Goal: Transaction & Acquisition: Register for event/course

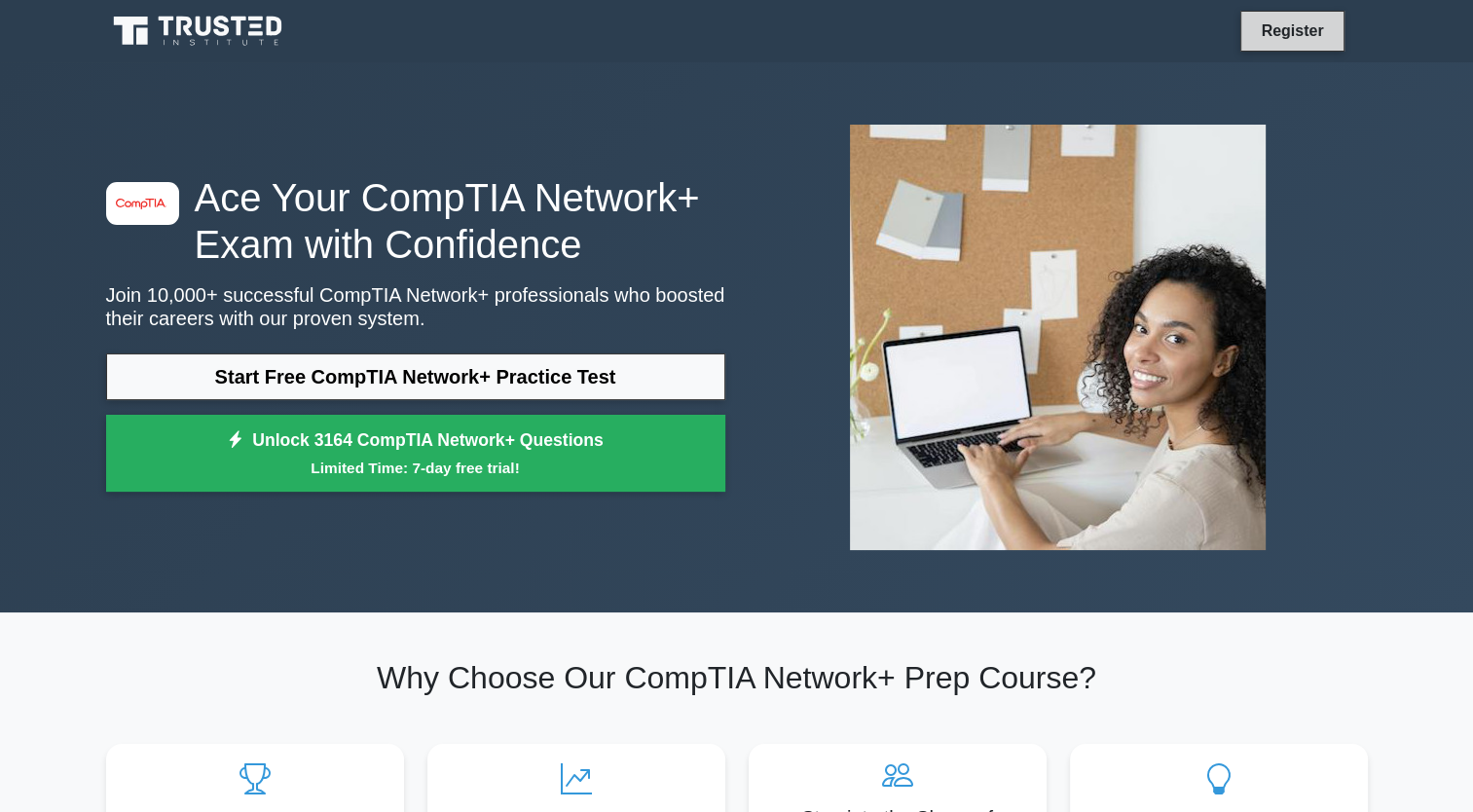
click at [1297, 22] on link "Register" at bounding box center [1292, 30] width 85 height 25
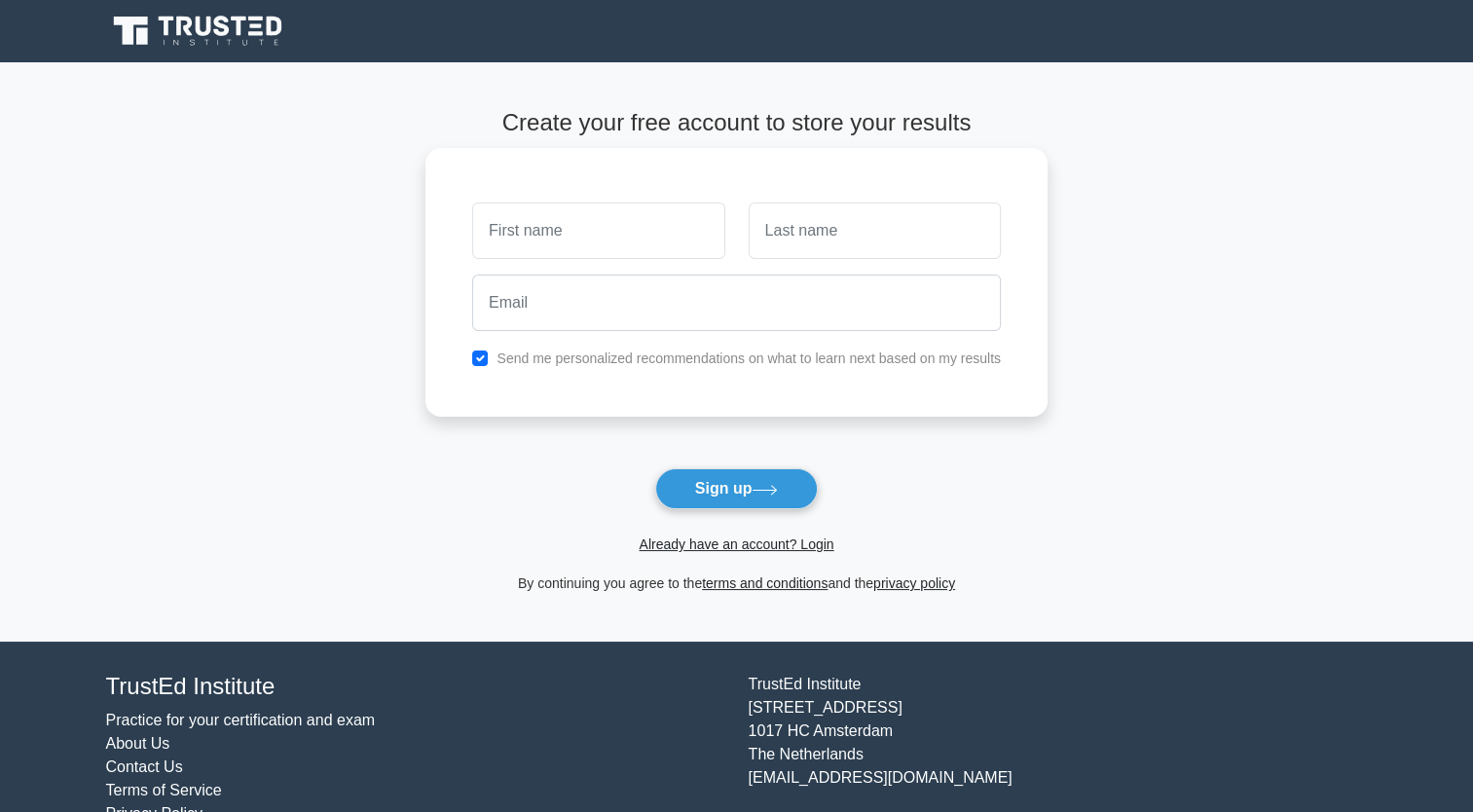
click at [651, 205] on input "text" at bounding box center [598, 231] width 252 height 57
type input "T"
